Goal: Information Seeking & Learning: Learn about a topic

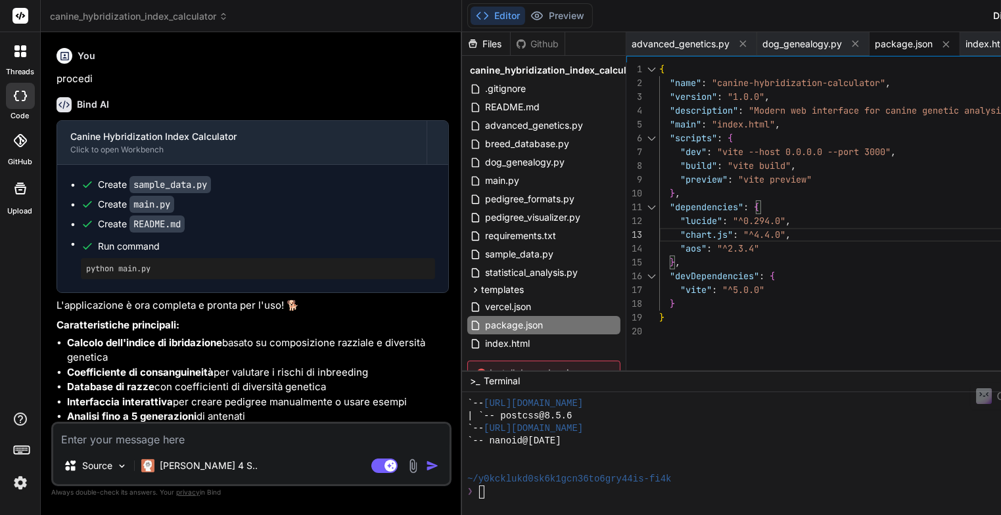
scroll to position [845, 0]
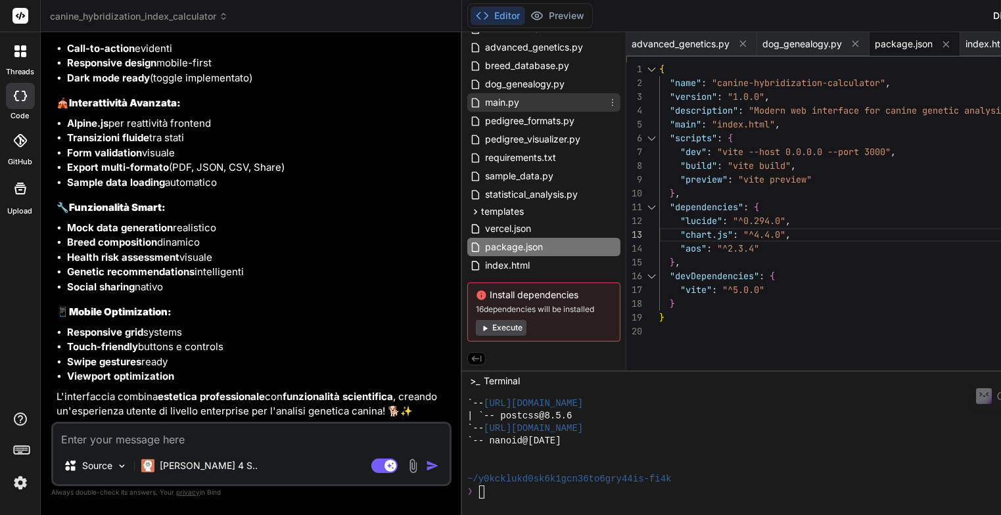
click at [484, 104] on span "main.py" at bounding box center [502, 103] width 37 height 16
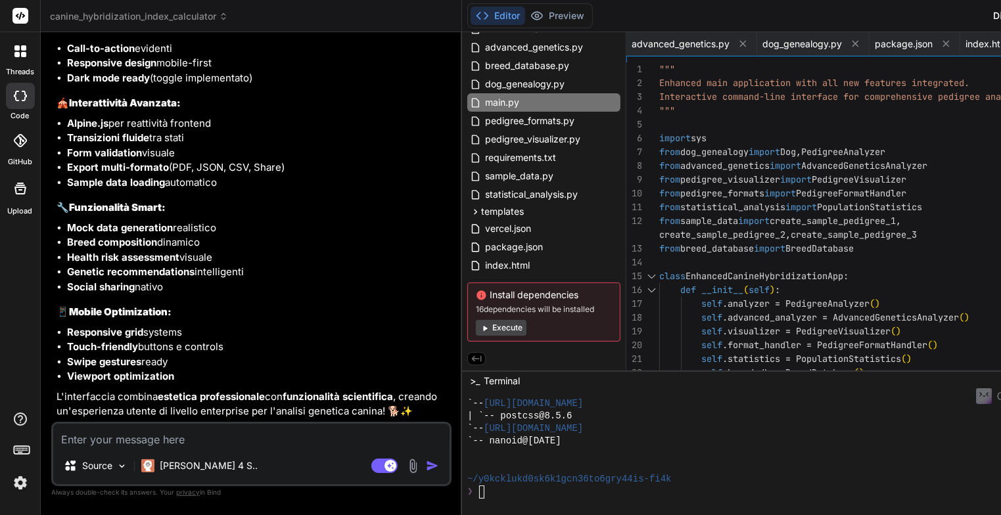
click at [626, 66] on div "1" at bounding box center [642, 69] width 33 height 14
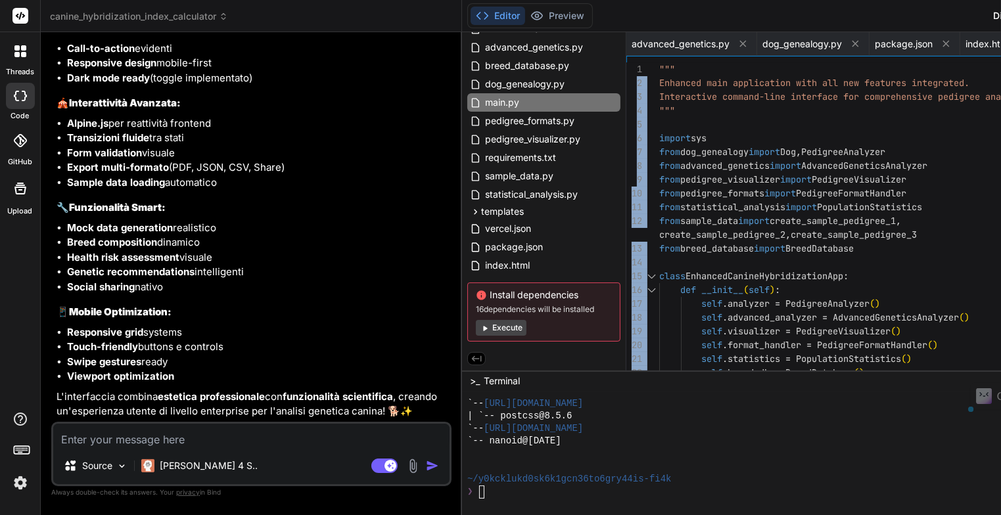
drag, startPoint x: 551, startPoint y: 60, endPoint x: 547, endPoint y: 68, distance: 8.8
click at [626, 79] on div "1 2 3 4 5 6 7 8 9 10 11 12 13 14 15 16 17 18 19 20 21 22 """ Enhanced main appl…" at bounding box center [865, 213] width 479 height 315
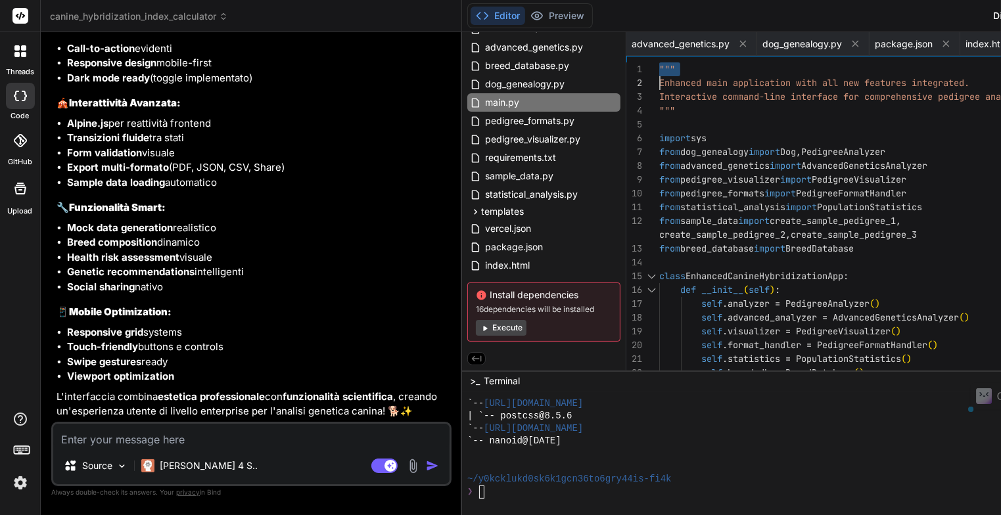
scroll to position [0, 0]
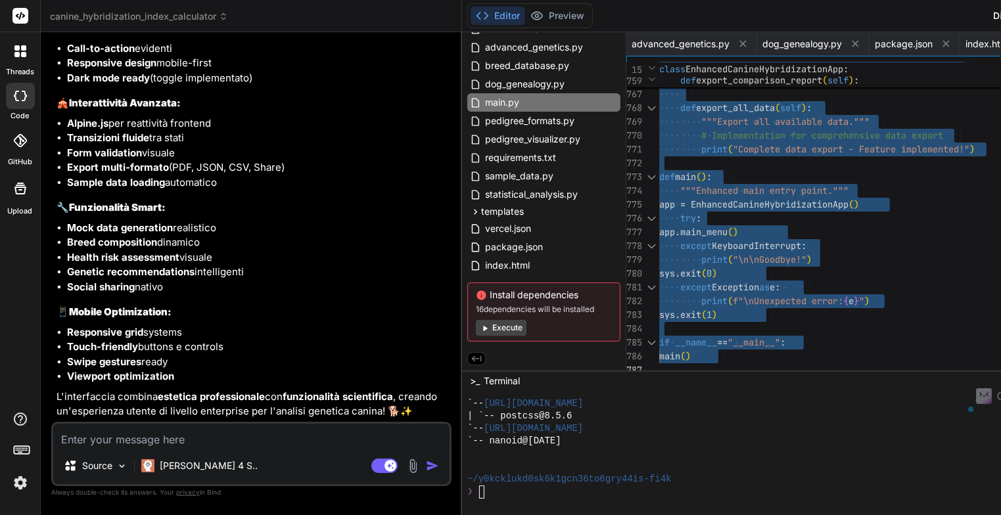
drag, startPoint x: 530, startPoint y: 65, endPoint x: 843, endPoint y: 449, distance: 495.2
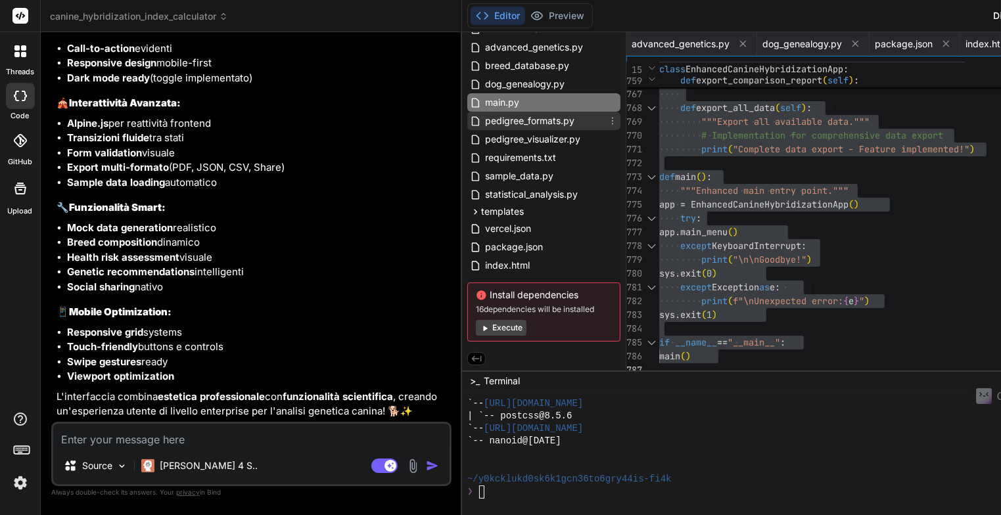
click at [484, 122] on span "pedigree_formats.py" at bounding box center [530, 121] width 92 height 16
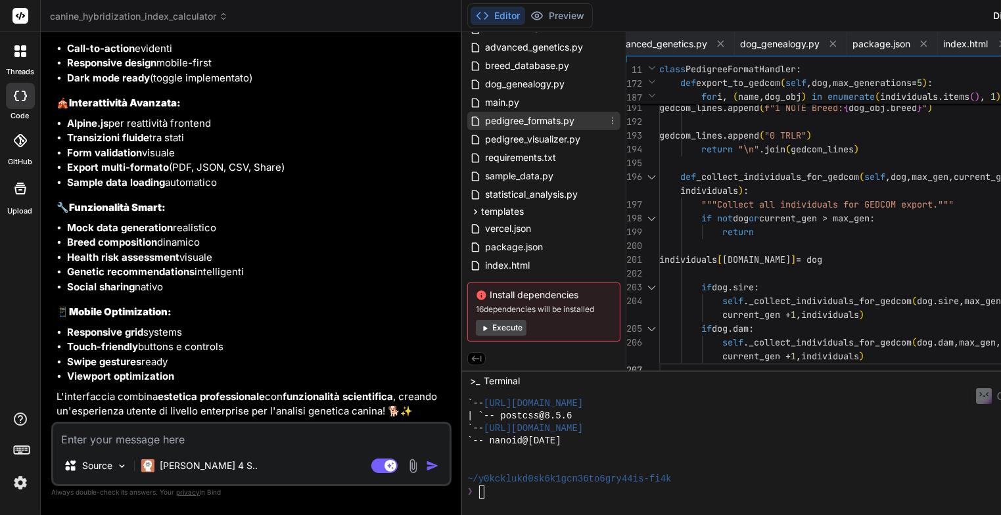
click at [607, 120] on icon at bounding box center [612, 121] width 11 height 11
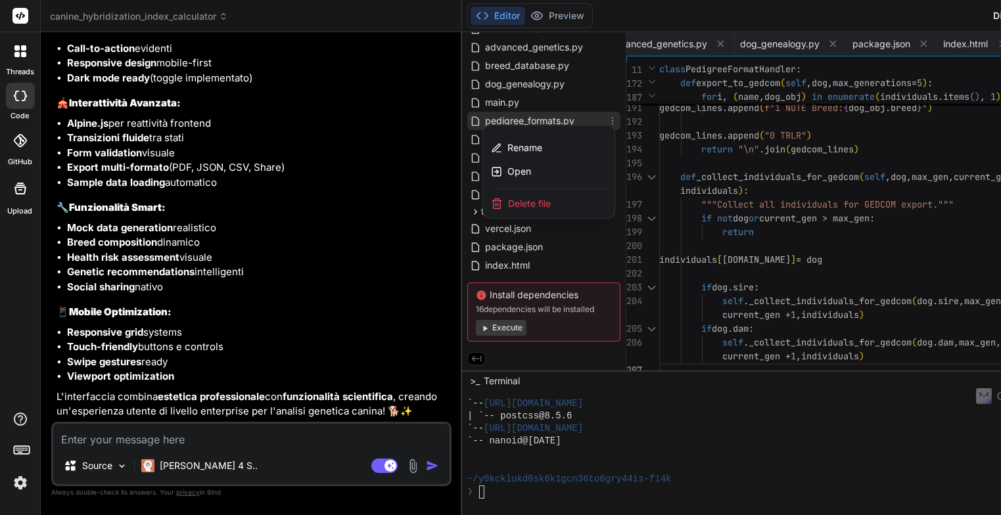
click at [462, 117] on div at bounding box center [889, 273] width 855 height 483
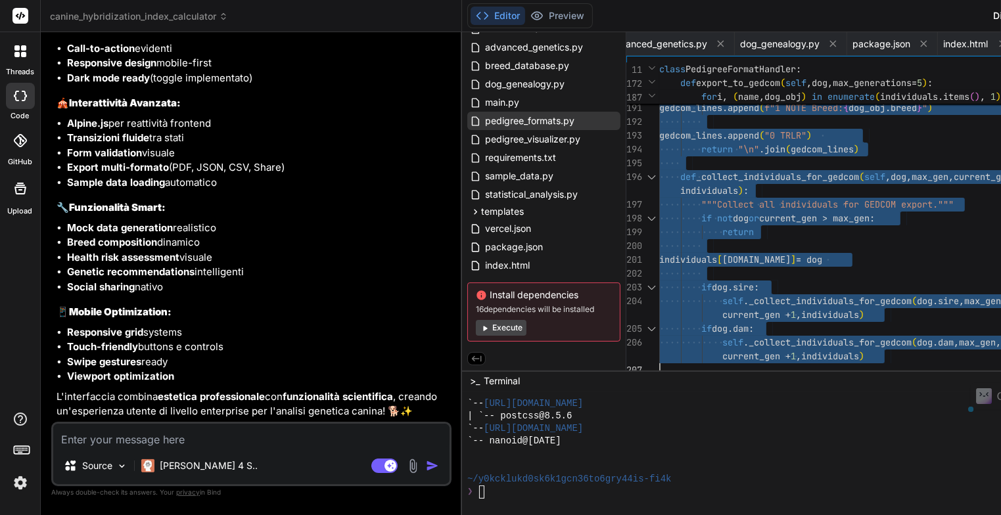
drag, startPoint x: 532, startPoint y: 65, endPoint x: 944, endPoint y: 410, distance: 538.0
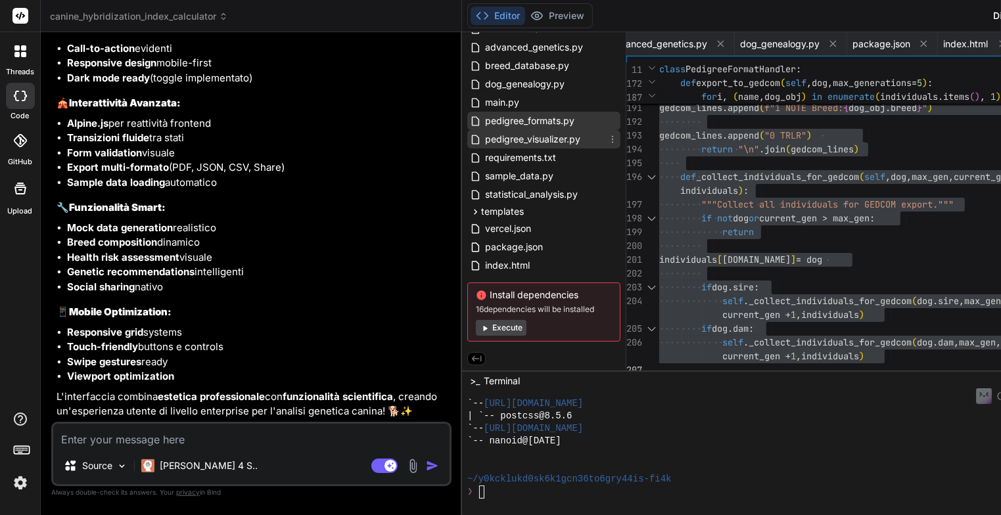
click at [484, 140] on span "pedigree_visualizer.py" at bounding box center [533, 139] width 98 height 16
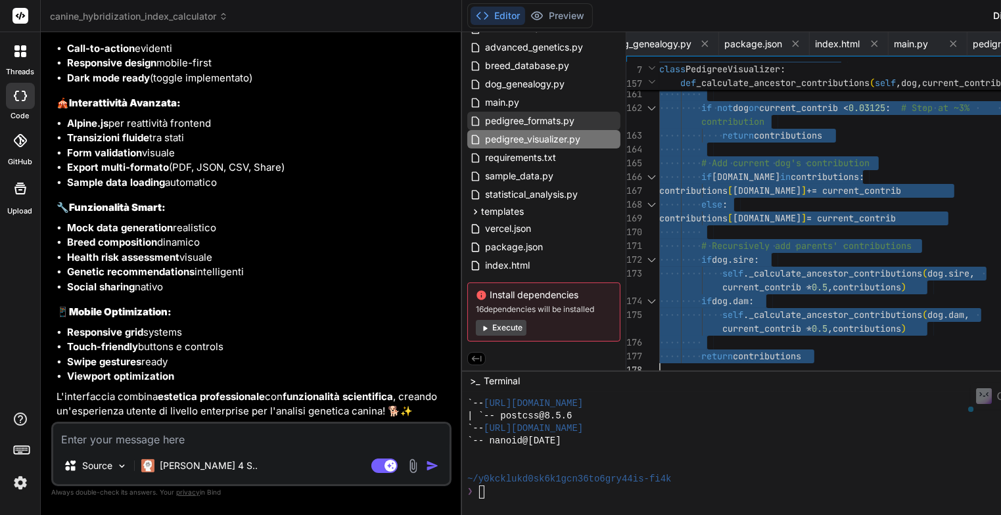
drag, startPoint x: 530, startPoint y: 66, endPoint x: 1004, endPoint y: 383, distance: 570.4
click at [484, 179] on span "sample_data.py" at bounding box center [519, 176] width 71 height 16
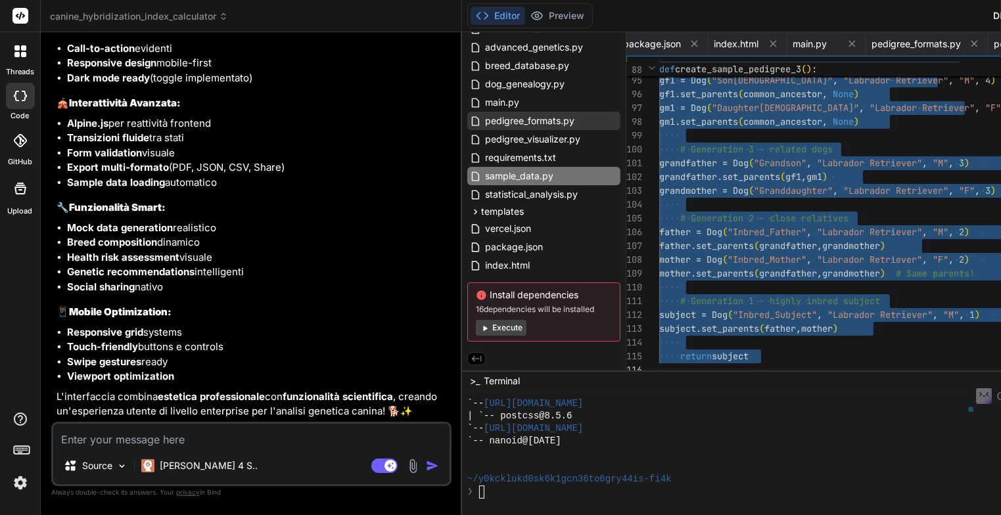
drag, startPoint x: 534, startPoint y: 66, endPoint x: 1004, endPoint y: 385, distance: 567.8
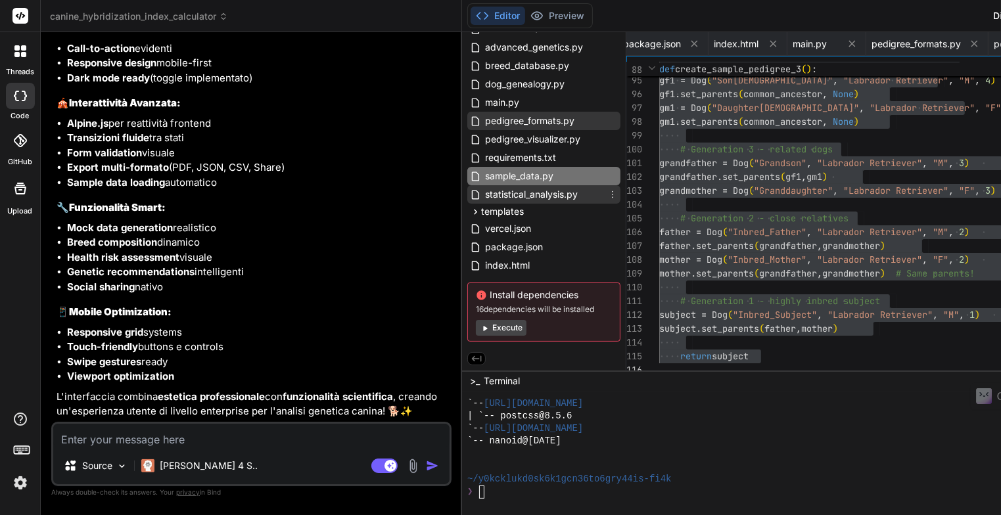
click at [484, 195] on span "statistical_analysis.py" at bounding box center [531, 195] width 95 height 16
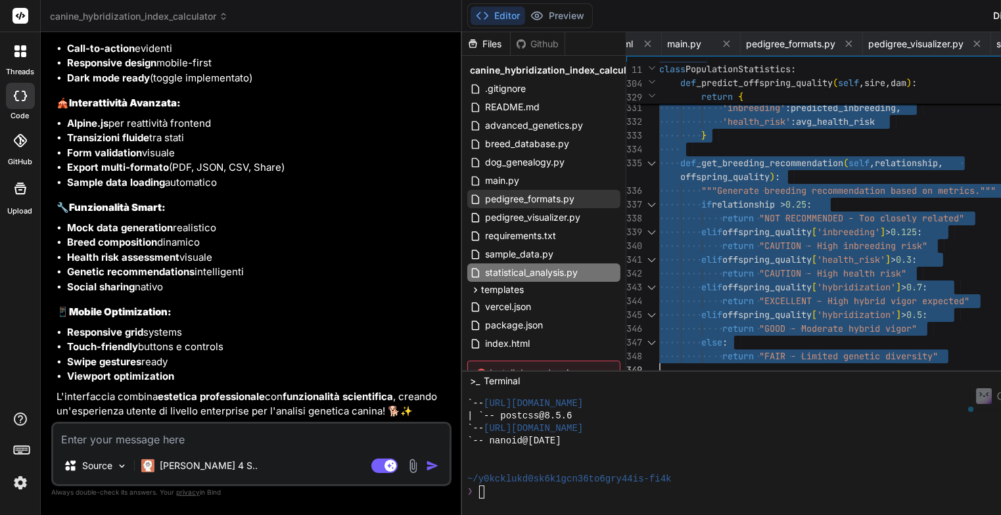
drag, startPoint x: 532, startPoint y: 67, endPoint x: 876, endPoint y: 442, distance: 508.9
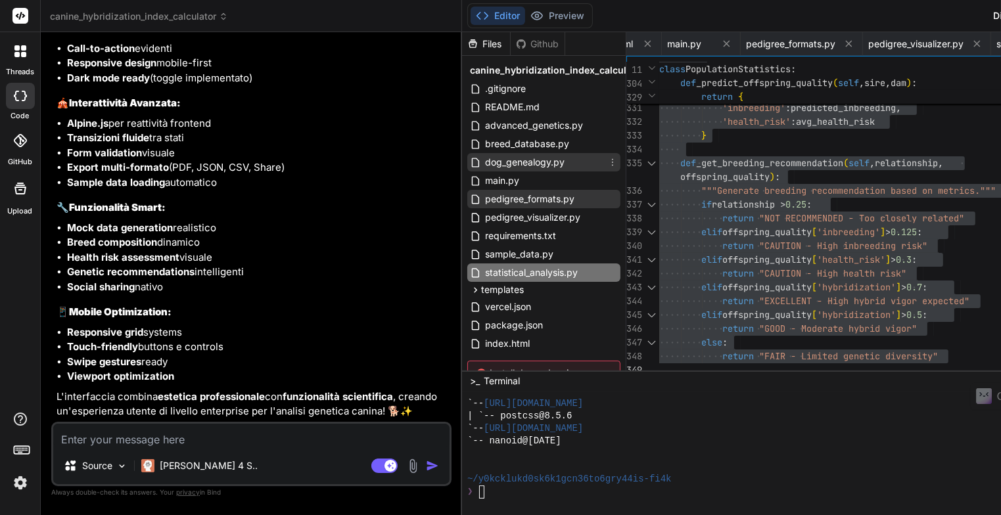
click at [484, 166] on span "dog_genealogy.py" at bounding box center [525, 162] width 82 height 16
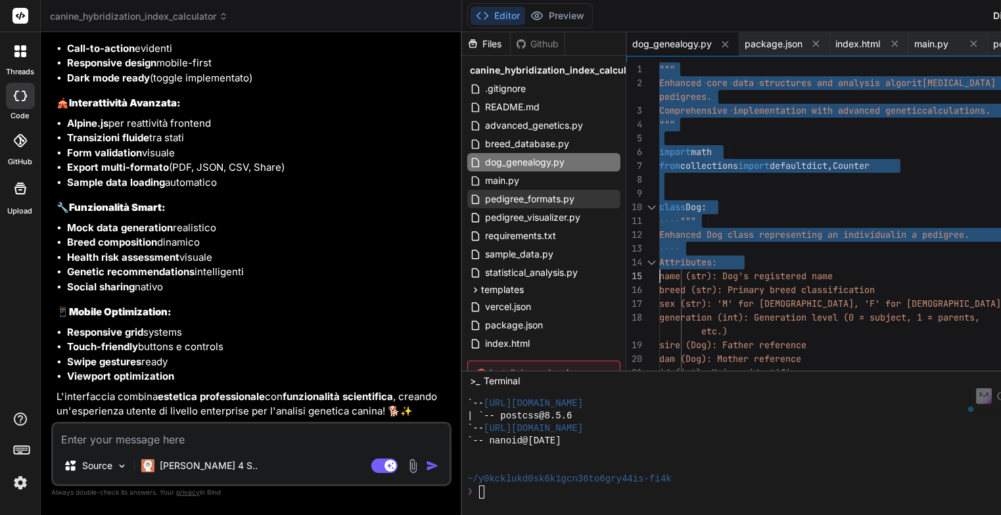
drag, startPoint x: 532, startPoint y: 65, endPoint x: 565, endPoint y: 181, distance: 120.4
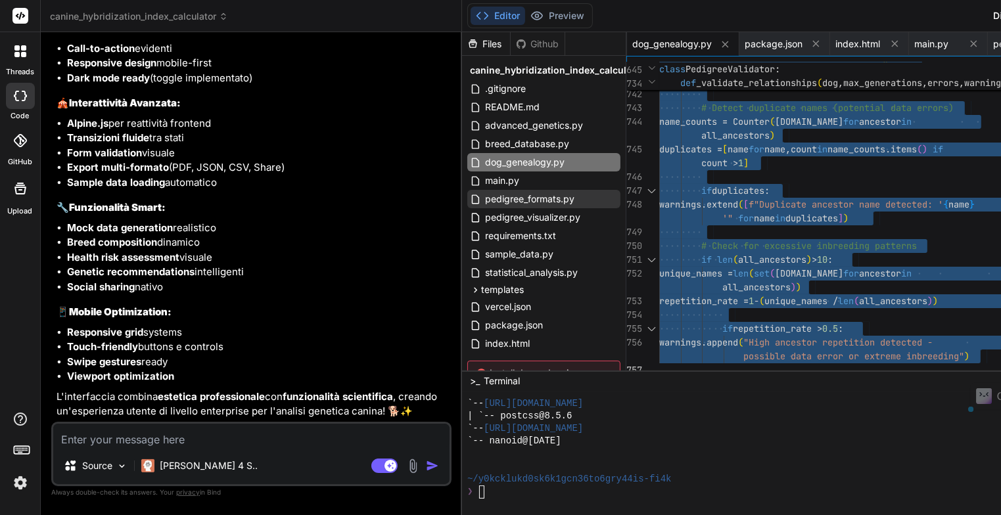
drag, startPoint x: 529, startPoint y: 64, endPoint x: 756, endPoint y: 448, distance: 445.6
click at [484, 145] on span "breed_database.py" at bounding box center [527, 144] width 87 height 16
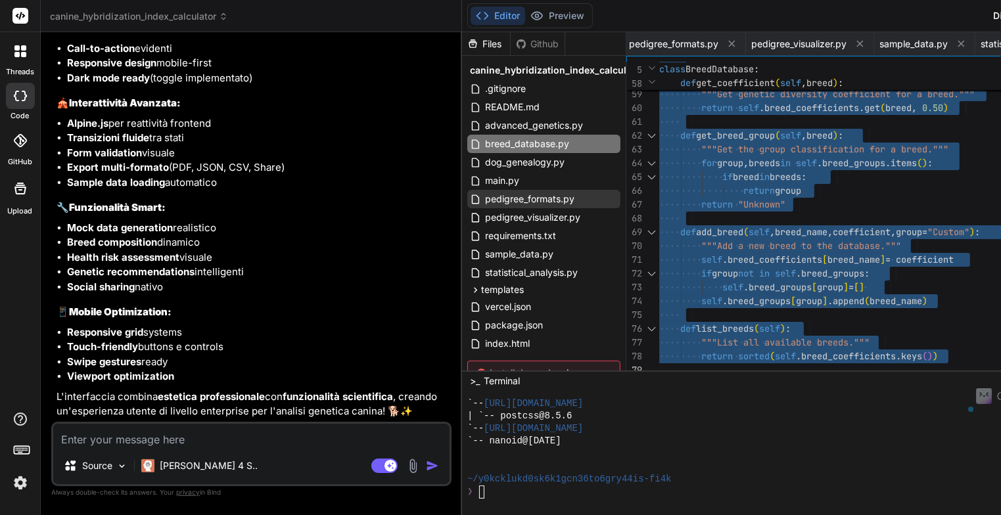
drag, startPoint x: 531, startPoint y: 66, endPoint x: 728, endPoint y: 396, distance: 384.3
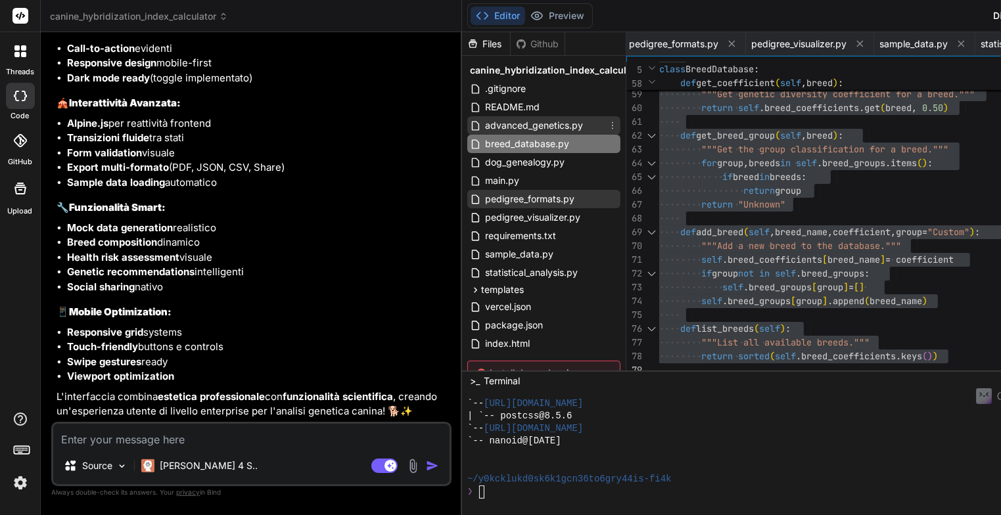
click at [484, 127] on span "advanced_genetics.py" at bounding box center [534, 126] width 101 height 16
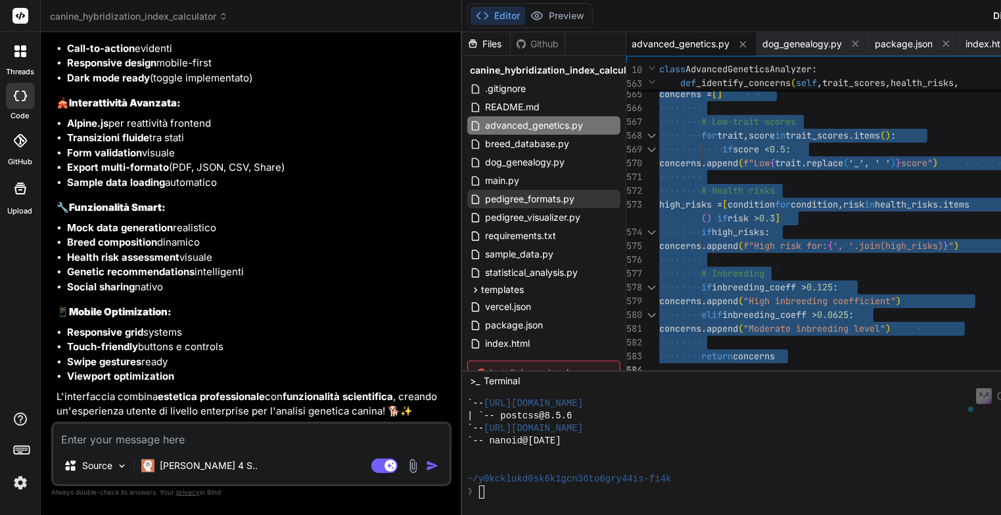
drag, startPoint x: 530, startPoint y: 64, endPoint x: 1004, endPoint y: 454, distance: 614.0
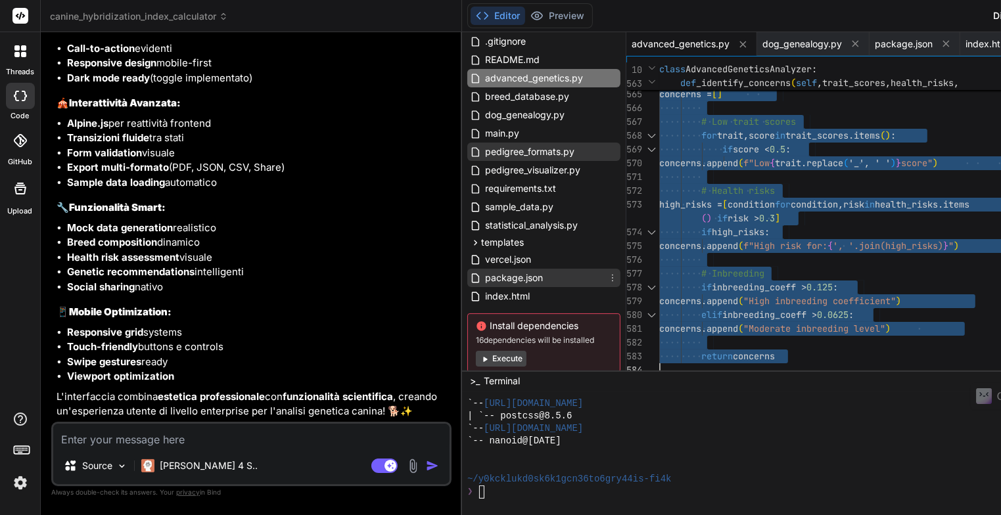
scroll to position [66, 0]
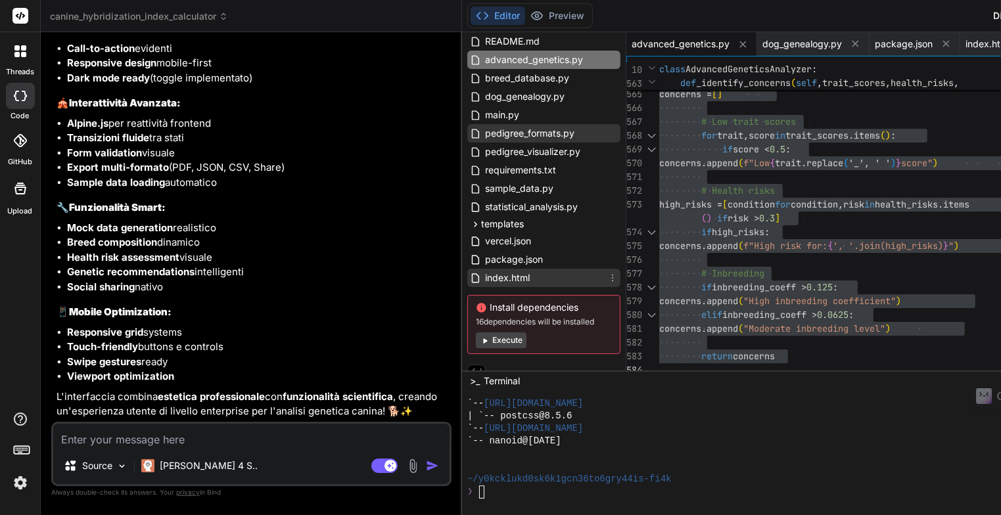
click at [484, 279] on span "index.html" at bounding box center [507, 278] width 47 height 16
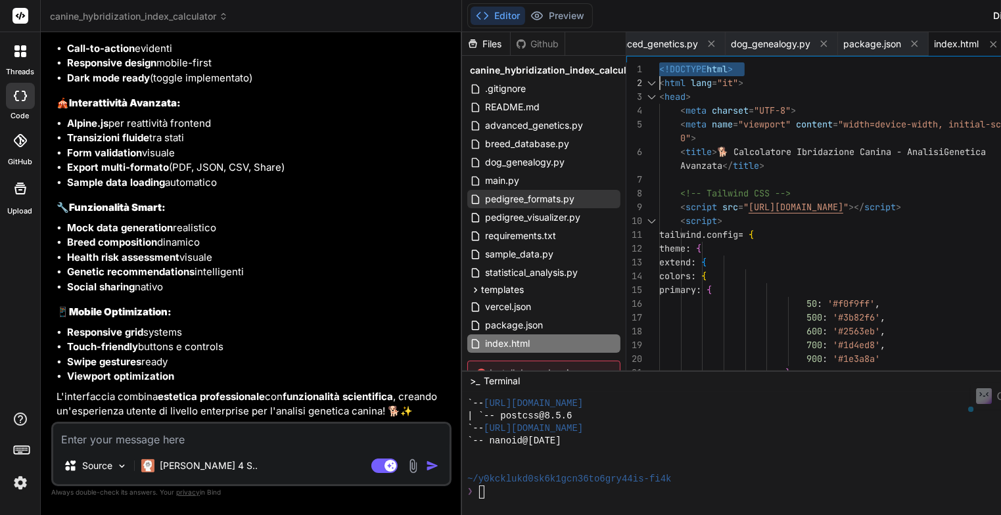
scroll to position [0, 0]
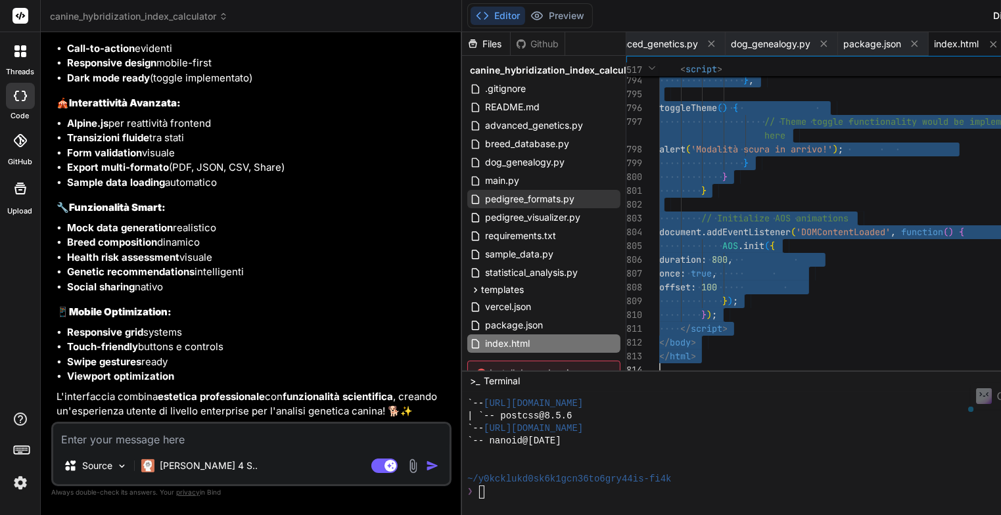
drag, startPoint x: 530, startPoint y: 65, endPoint x: 977, endPoint y: 545, distance: 656.6
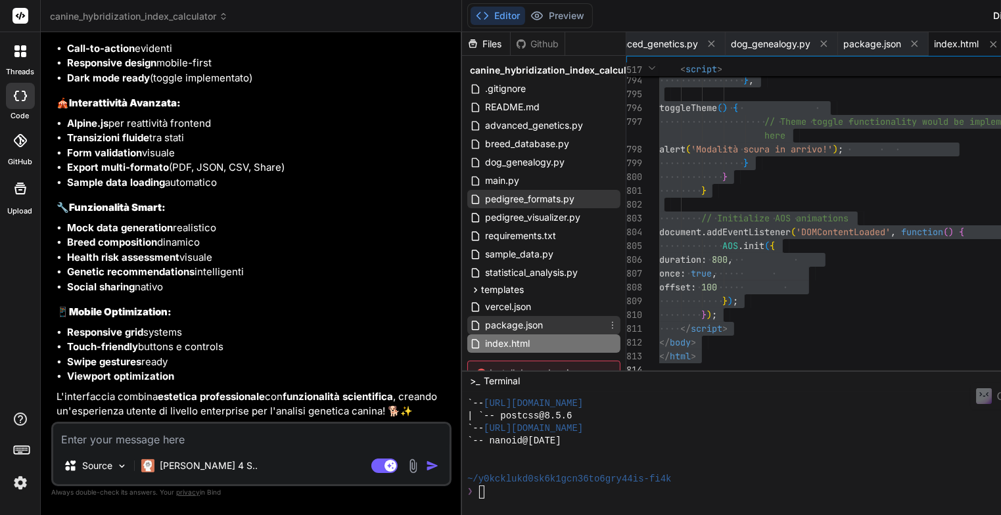
click at [484, 324] on span "package.json" at bounding box center [514, 325] width 60 height 16
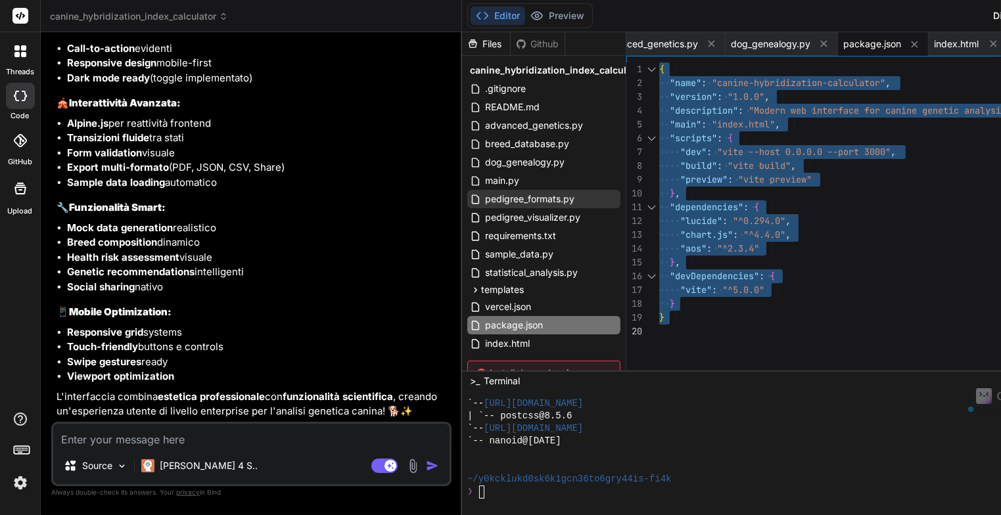
drag, startPoint x: 536, startPoint y: 67, endPoint x: 580, endPoint y: 334, distance: 270.3
click at [659, 334] on div "{ "name" : "canine-hybridization-calculator" , "version" : "1.0.0" , "descripti…" at bounding box center [860, 219] width 402 height 315
click at [484, 305] on span "vercel.json" at bounding box center [508, 307] width 49 height 16
type textarea ""src": "/(.*)", "dest": "app.py" } ] }"
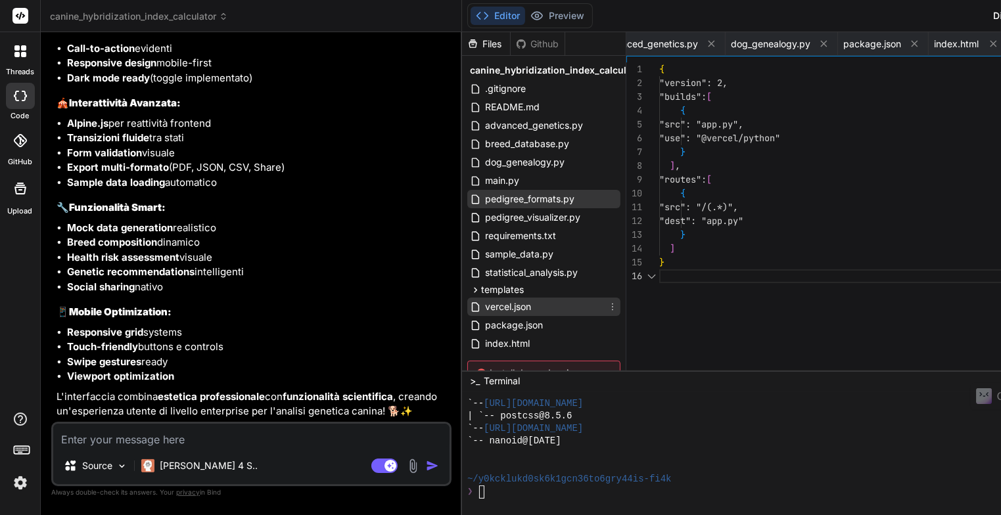
scroll to position [0, 783]
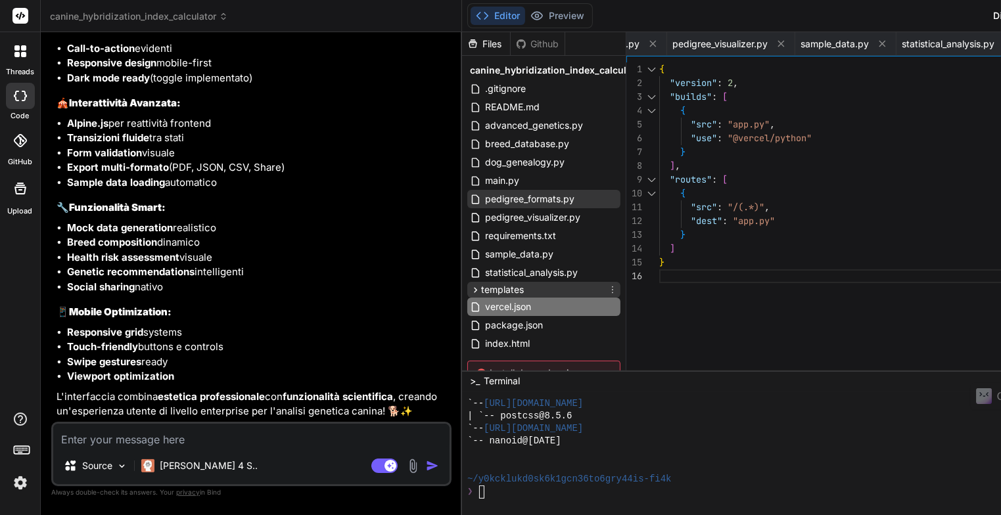
click at [481, 290] on span "templates" at bounding box center [502, 289] width 43 height 13
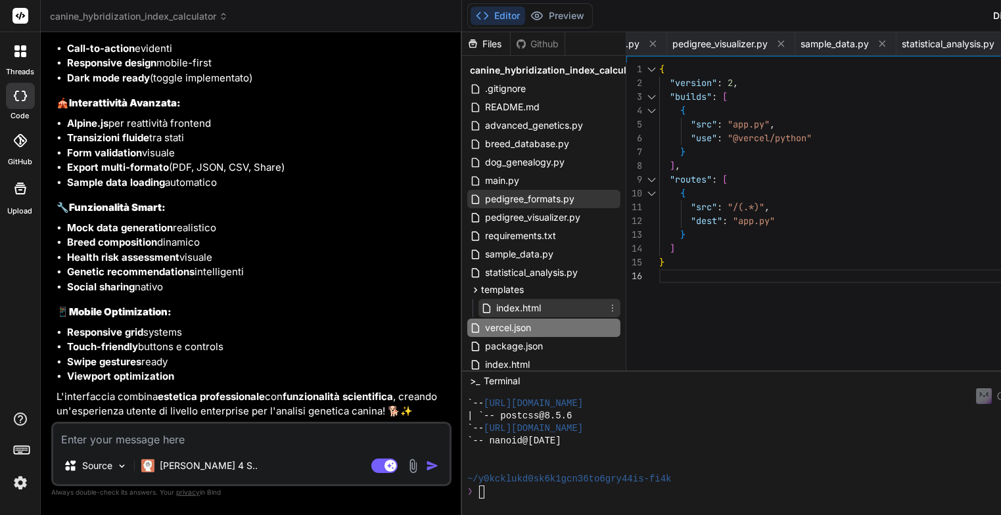
click at [495, 311] on span "index.html" at bounding box center [518, 308] width 47 height 16
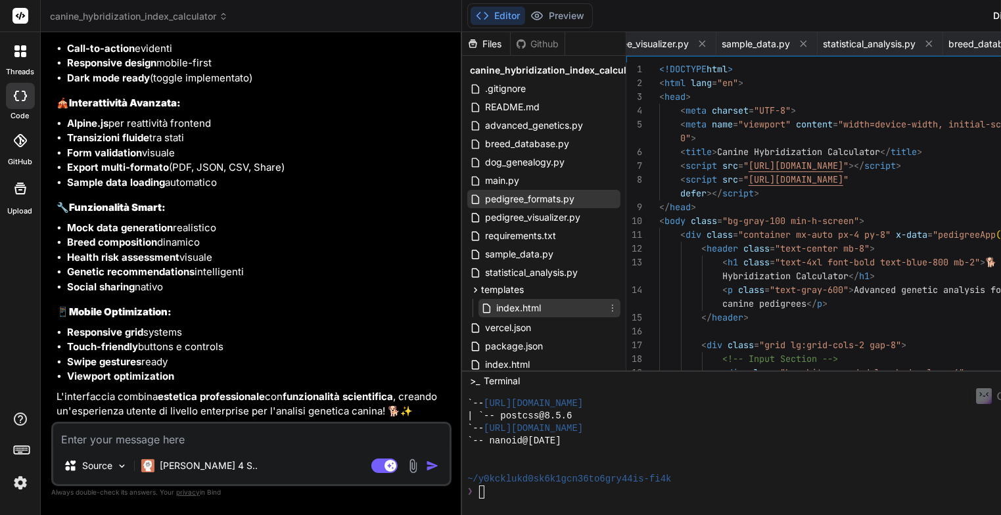
scroll to position [0, 862]
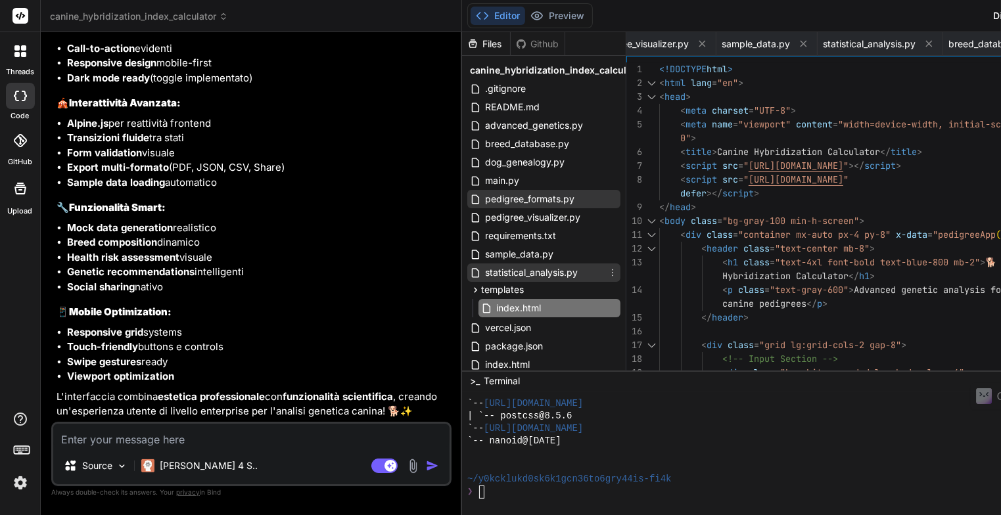
click at [484, 275] on span "statistical_analysis.py" at bounding box center [531, 273] width 95 height 16
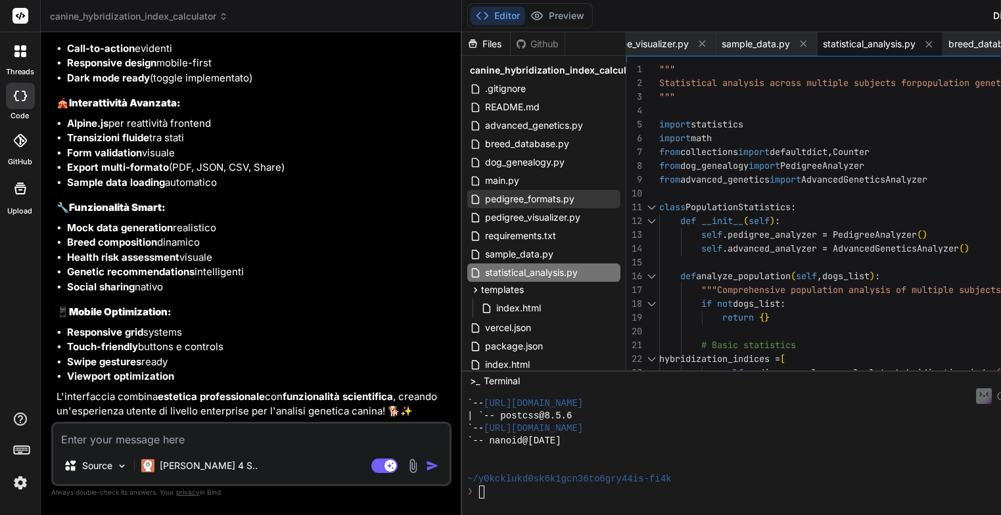
scroll to position [0, 0]
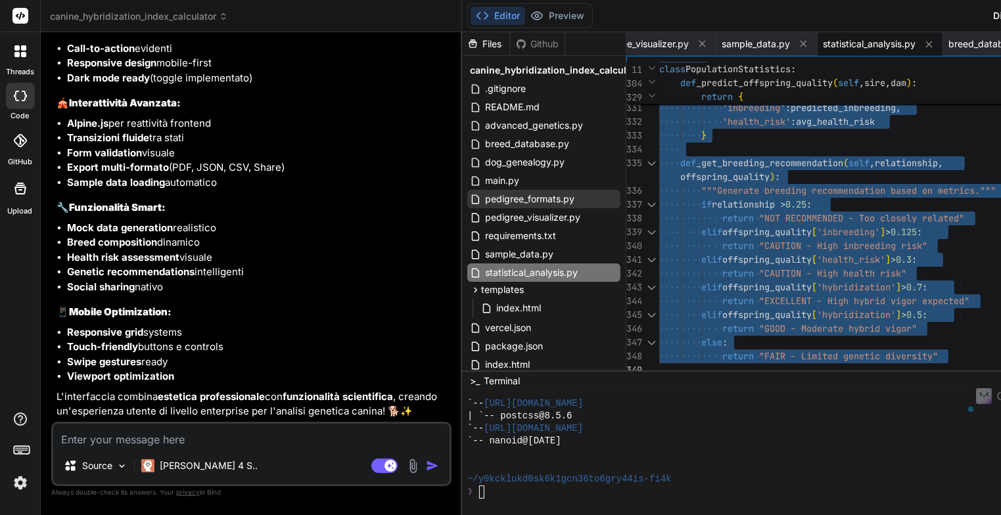
drag, startPoint x: 533, startPoint y: 65, endPoint x: 960, endPoint y: 462, distance: 582.7
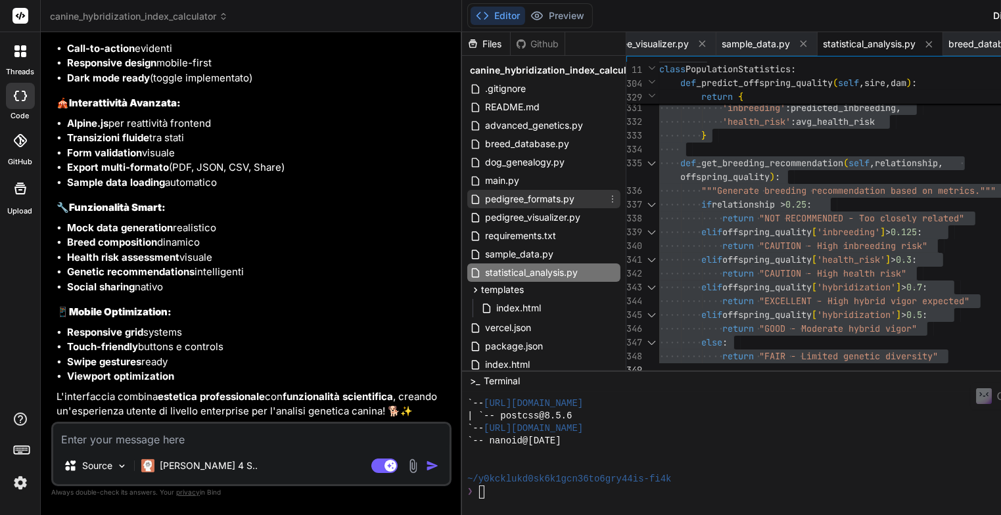
click at [484, 198] on span "pedigree_formats.py" at bounding box center [530, 199] width 92 height 16
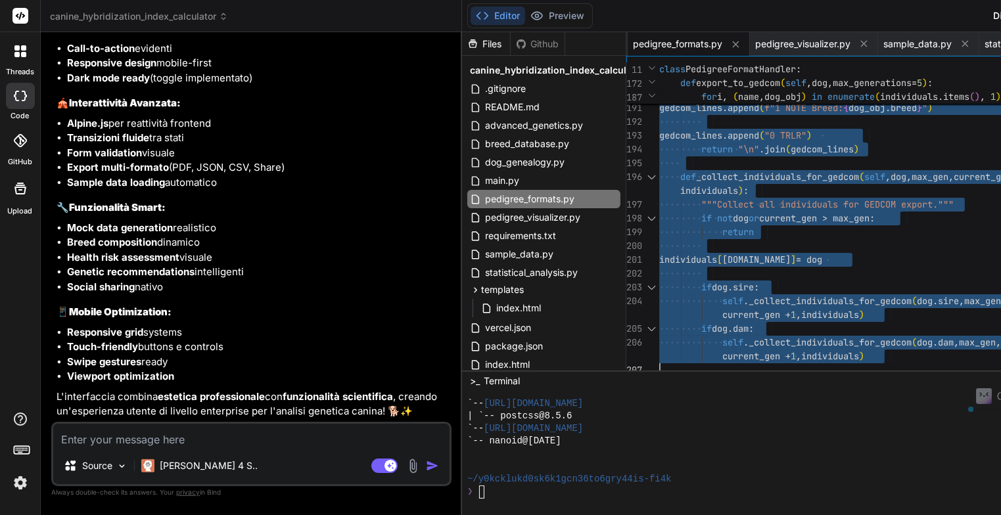
drag, startPoint x: 532, startPoint y: 64, endPoint x: 647, endPoint y: 411, distance: 366.2
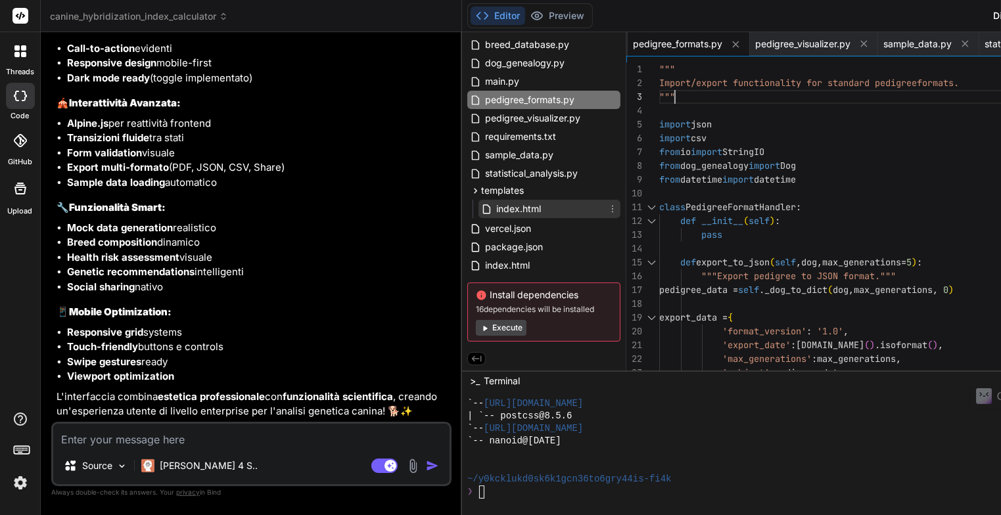
scroll to position [101, 0]
click at [484, 267] on span "index.html" at bounding box center [507, 266] width 47 height 16
type textarea "once: true, offset: 100 }); }); </script> </body> </html>"
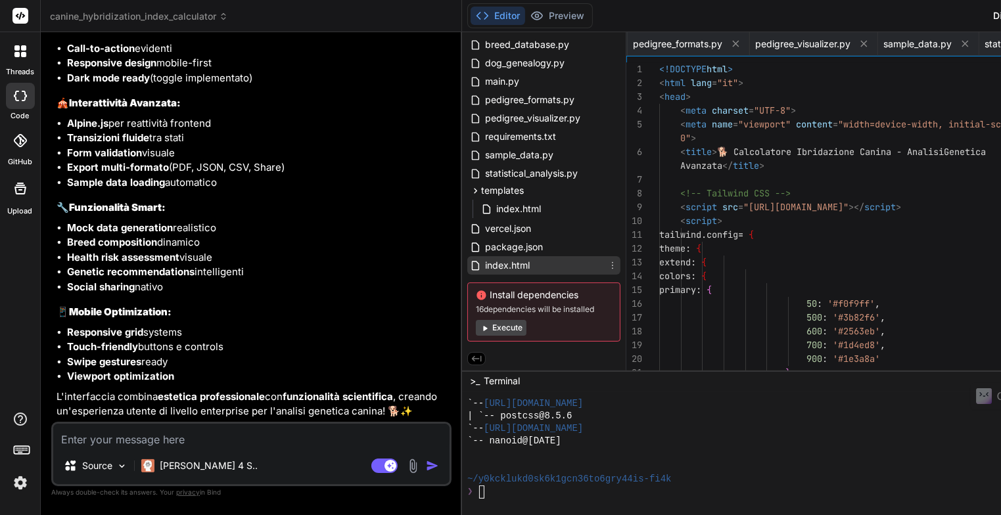
scroll to position [0, 333]
click at [607, 262] on icon at bounding box center [612, 265] width 11 height 11
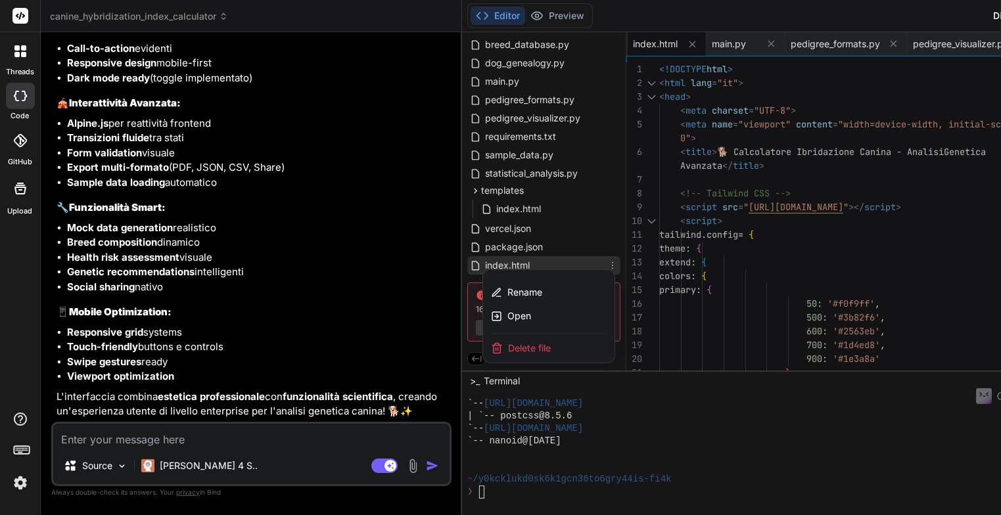
click at [462, 262] on div at bounding box center [889, 273] width 855 height 483
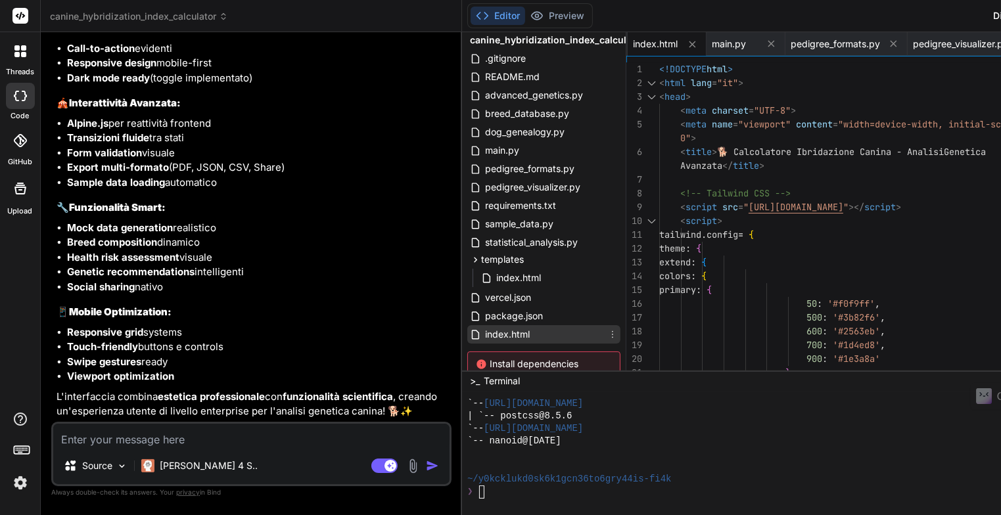
scroll to position [0, 0]
